Goal: Book appointment/travel/reservation

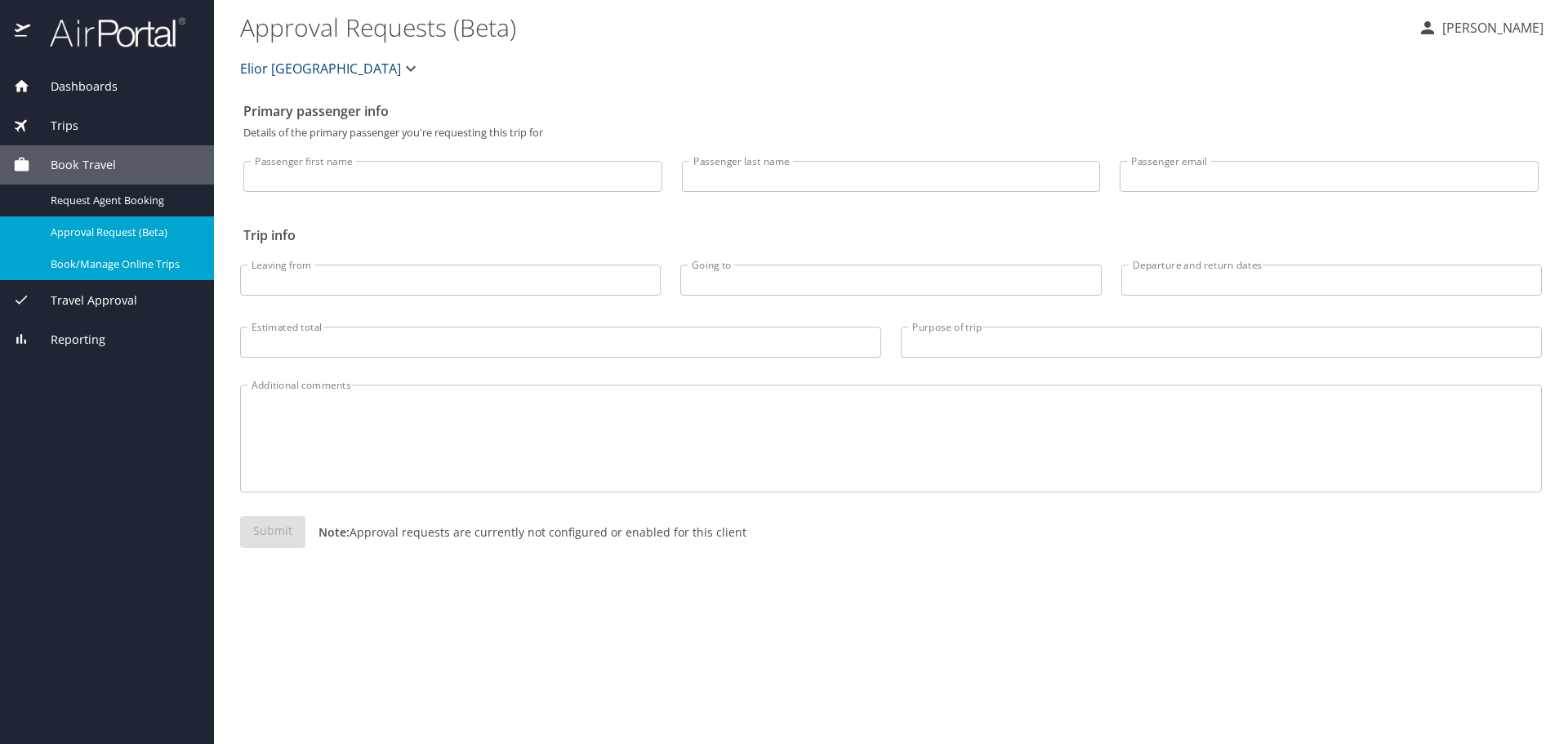
click at [75, 273] on div "Book/Manage Online Trips" at bounding box center [107, 264] width 188 height 19
click at [115, 270] on span "Book/Manage Online Trips" at bounding box center [122, 264] width 144 height 15
click at [39, 170] on span "Book Travel" at bounding box center [73, 165] width 86 height 18
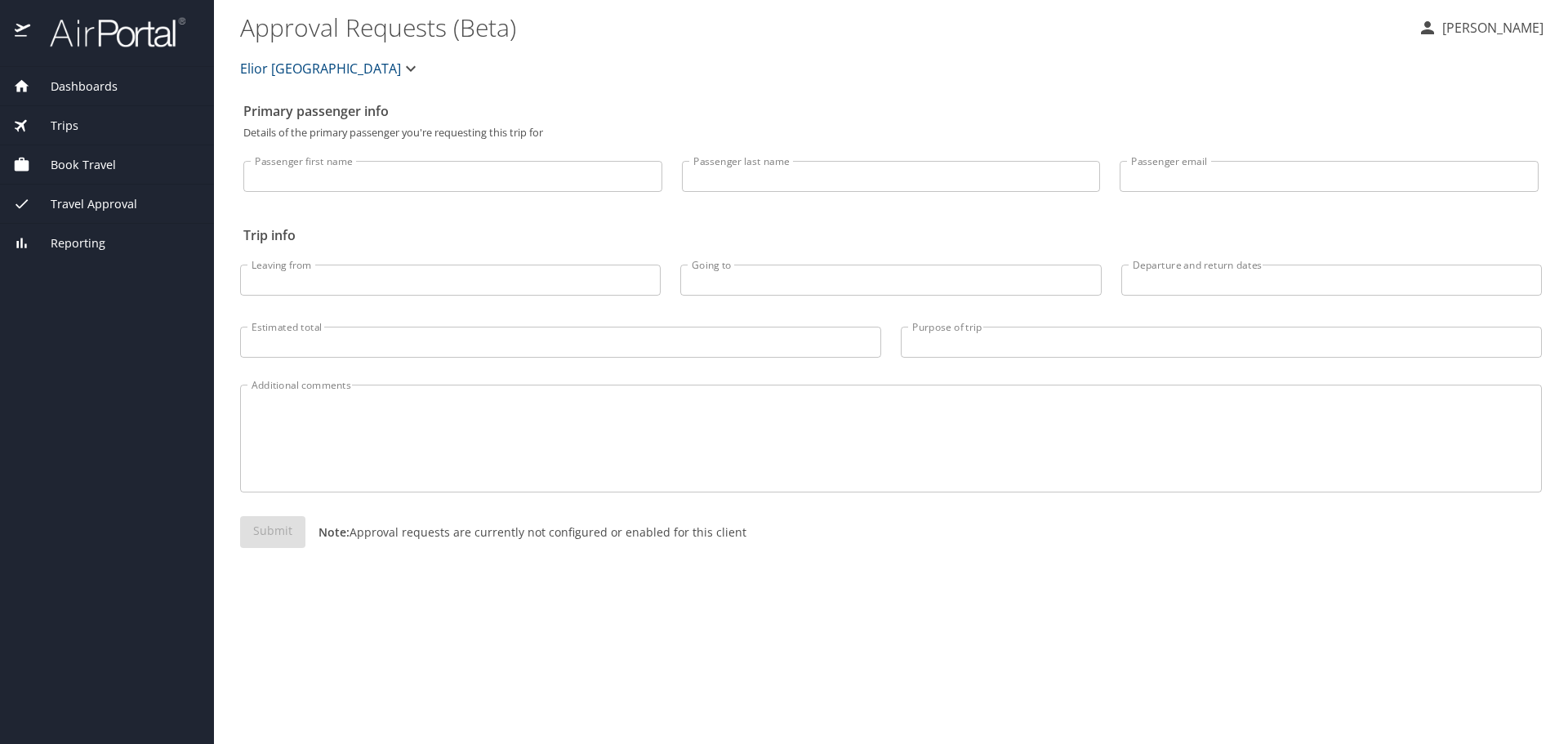
click at [40, 171] on span "Book Travel" at bounding box center [73, 165] width 86 height 18
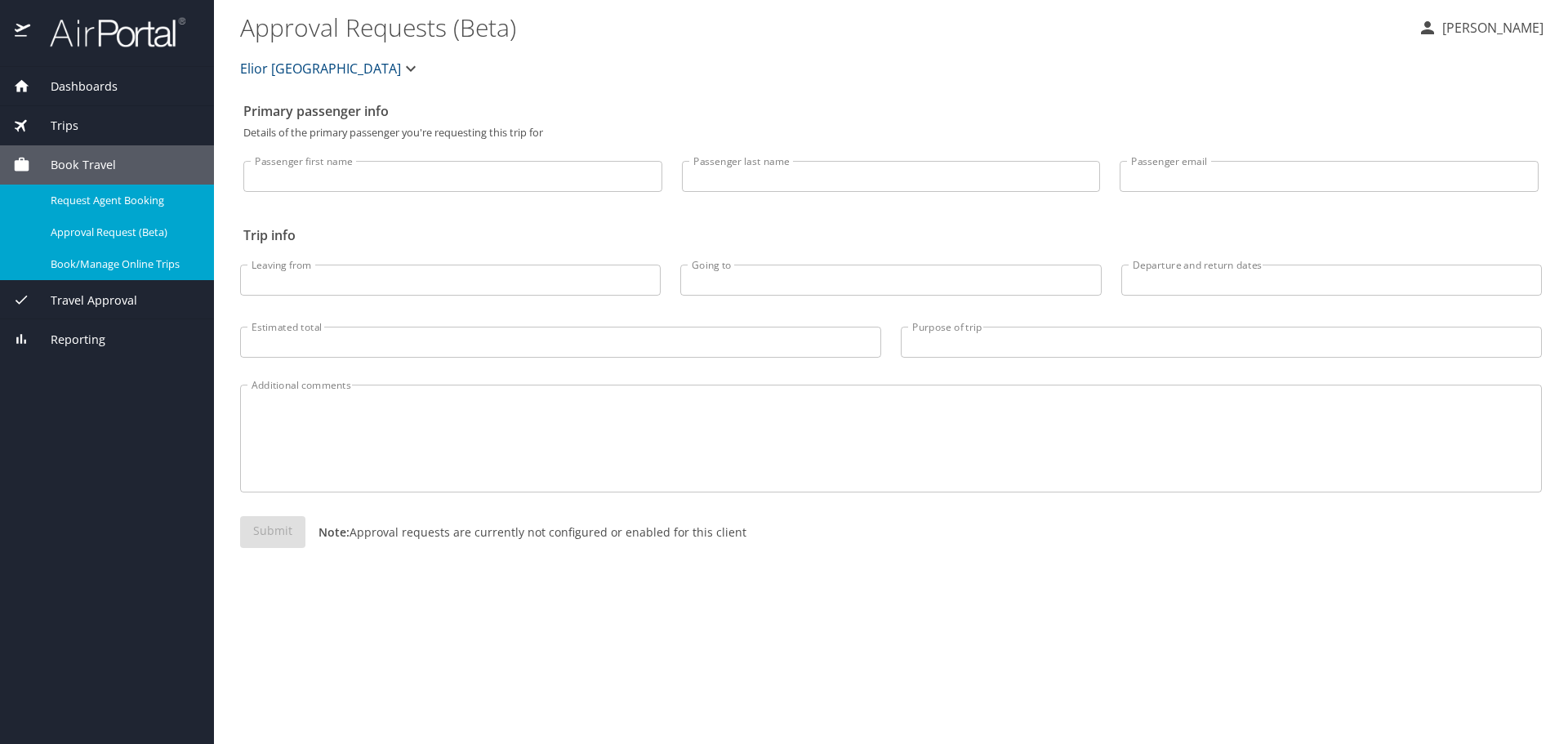
click at [54, 194] on span "Request Agent Booking" at bounding box center [122, 200] width 144 height 15
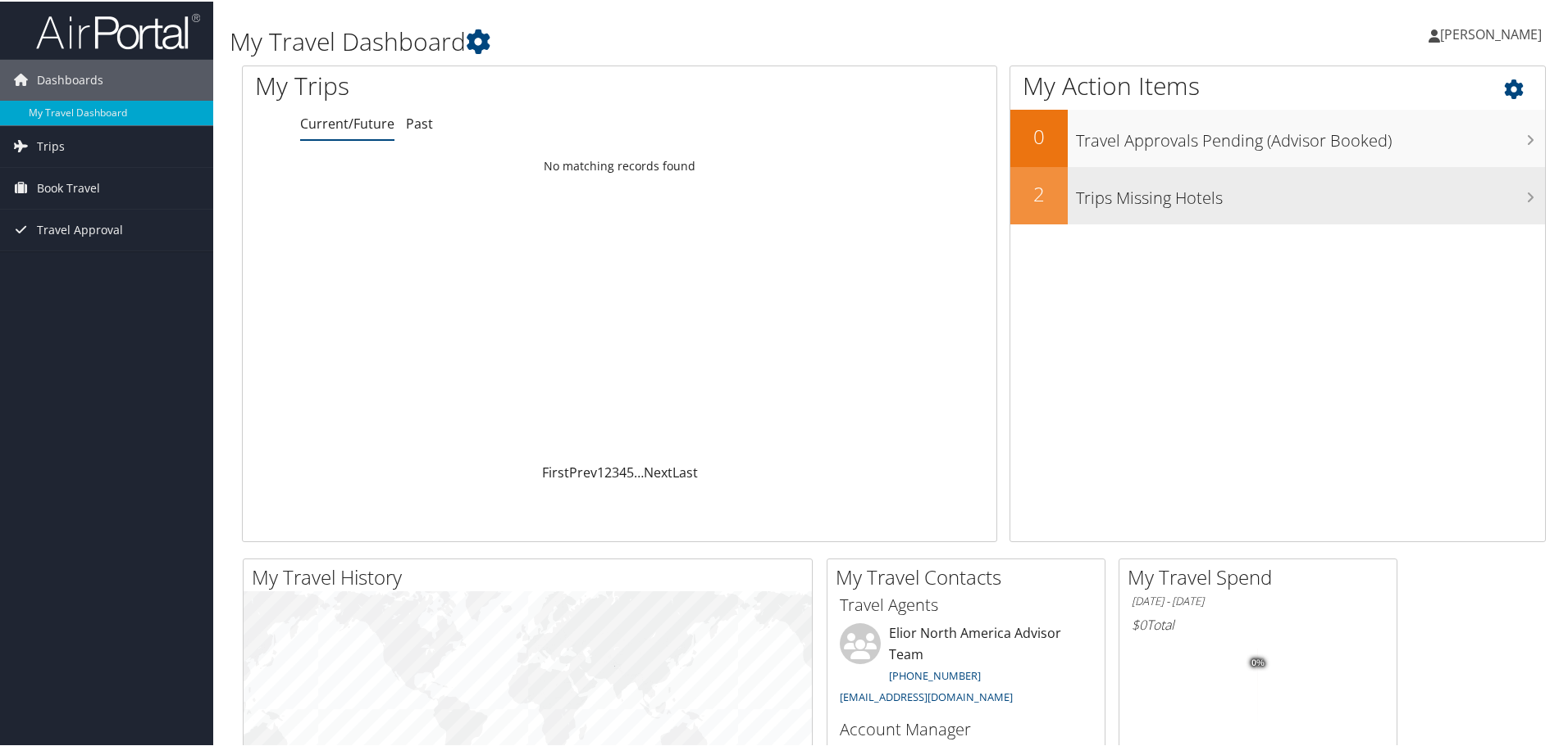
click at [1111, 205] on h3 "Trips Missing Hotels" at bounding box center [1309, 192] width 469 height 31
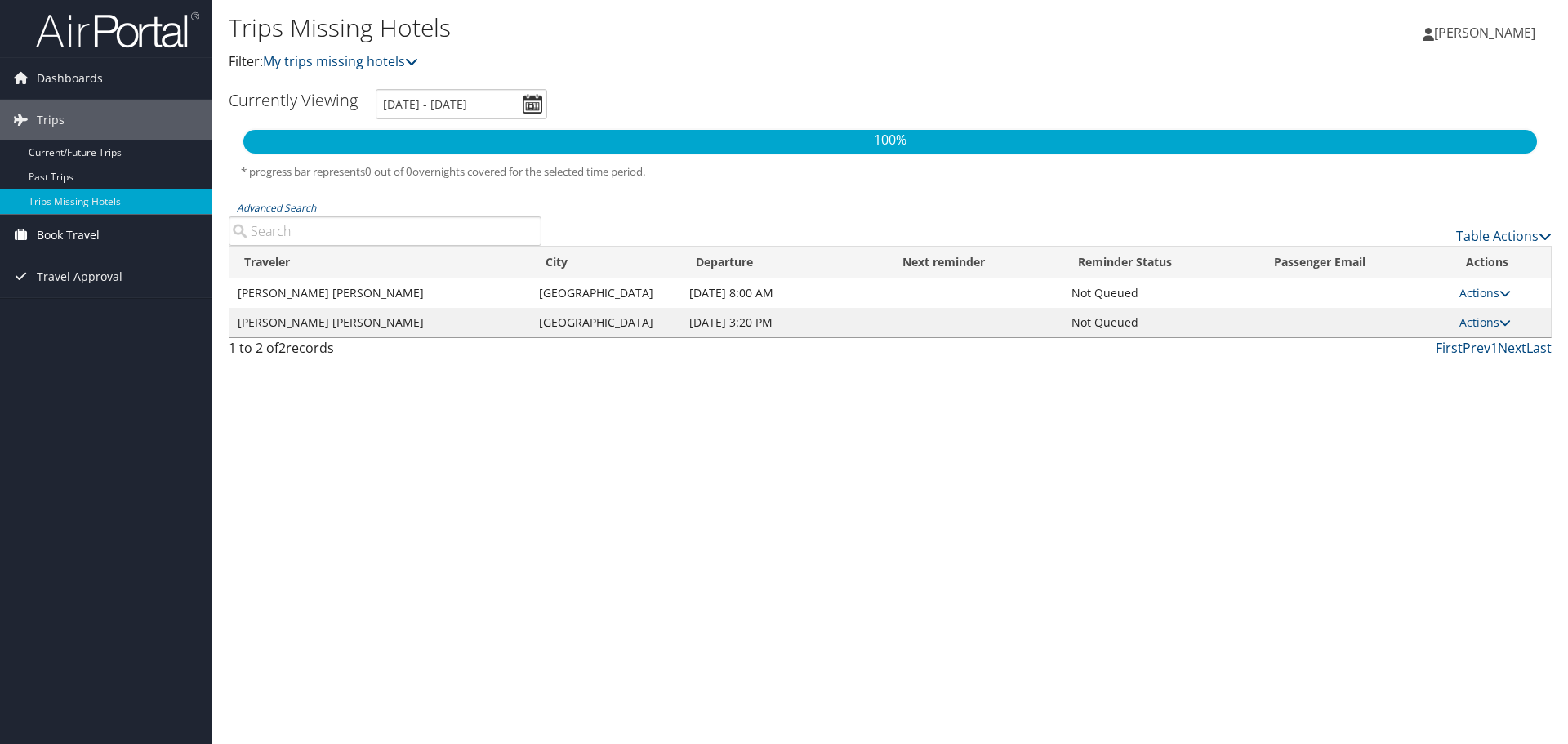
click at [45, 237] on span "Book Travel" at bounding box center [68, 235] width 63 height 41
click at [75, 317] on link "Book/Manage Online Trips" at bounding box center [106, 318] width 212 height 25
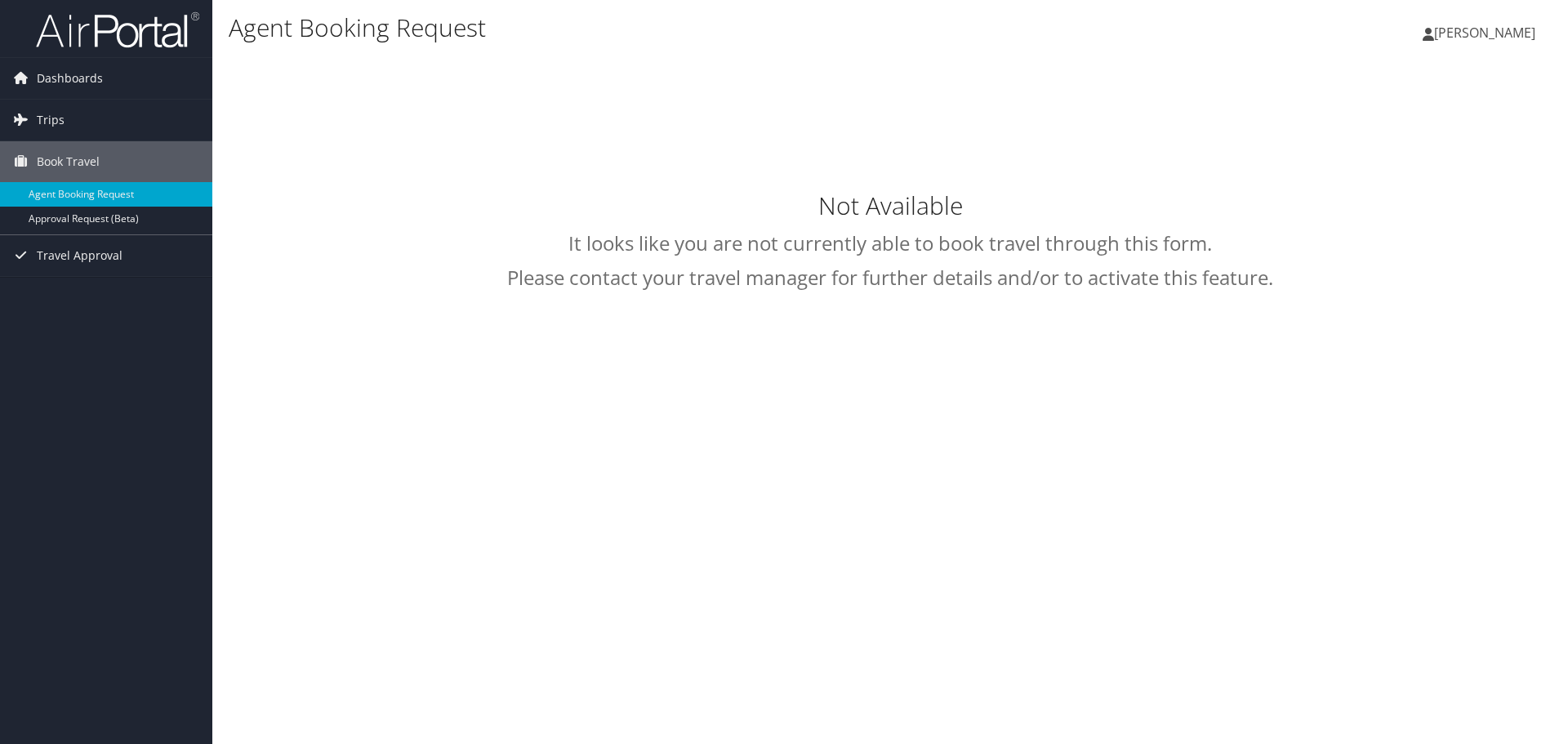
type input "[PERSON_NAME] [PERSON_NAME]"
select select "[EMAIL_ADDRESS][DOMAIN_NAME]"
